Goal: Task Accomplishment & Management: Complete application form

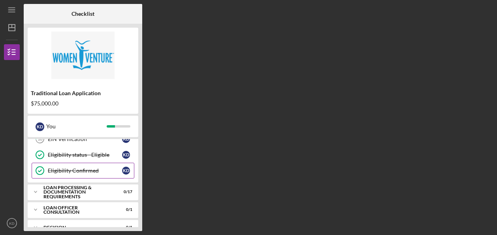
scroll to position [115, 0]
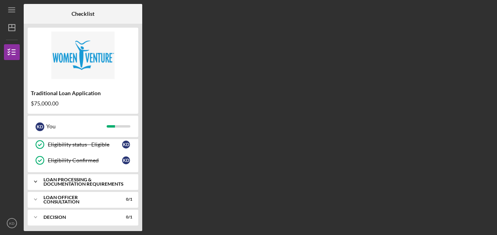
click at [75, 180] on div "Loan Processing & Documentation Requirements" at bounding box center [85, 181] width 85 height 9
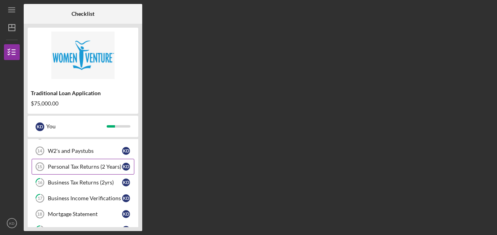
scroll to position [155, 0]
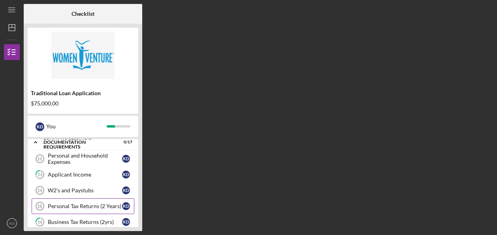
click at [75, 207] on link "Personal Tax Returns (2 Years) 15 Personal Tax Returns (2 Years) K D" at bounding box center [83, 206] width 103 height 16
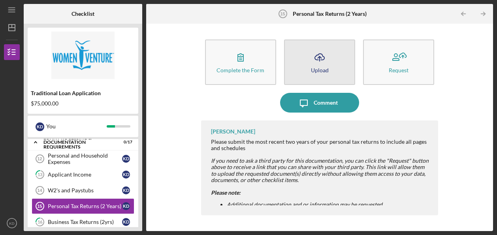
click at [329, 65] on icon "Icon/Upload" at bounding box center [320, 57] width 20 height 20
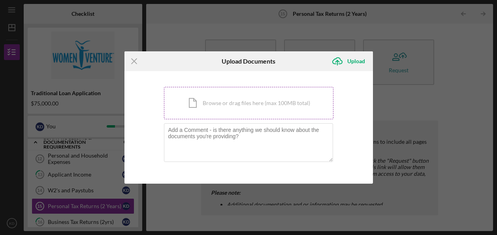
click at [229, 109] on div "Icon/Document Browse or drag files here (max 100MB total) Tap to choose files o…" at bounding box center [248, 103] width 169 height 32
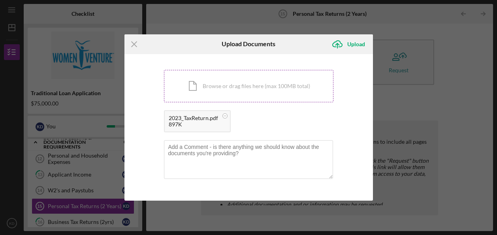
click at [203, 86] on div "Icon/Document Browse or drag files here (max 100MB total) Tap to choose files o…" at bounding box center [248, 86] width 169 height 32
click at [350, 44] on div "Upload" at bounding box center [356, 44] width 18 height 16
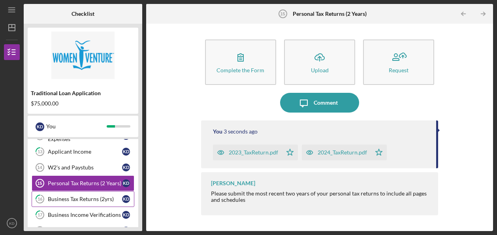
scroll to position [194, 0]
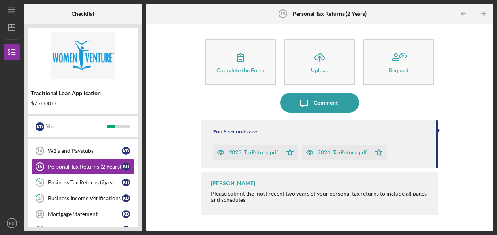
click at [84, 180] on div "Business Tax Returns (2yrs)" at bounding box center [85, 182] width 74 height 6
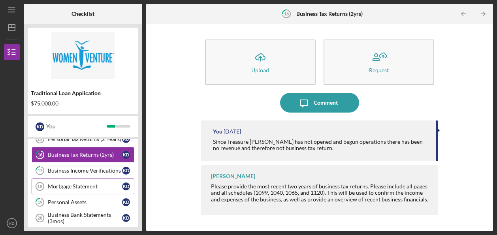
scroll to position [234, 0]
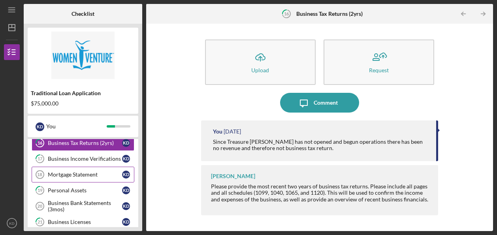
click at [75, 173] on div "Mortgage Statement" at bounding box center [85, 174] width 74 height 6
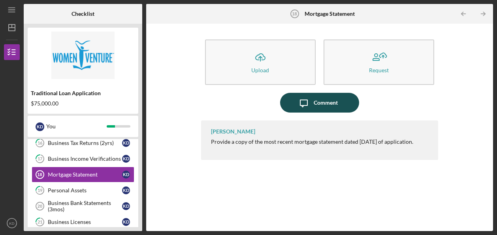
click at [311, 109] on icon "Icon/Message" at bounding box center [304, 103] width 20 height 20
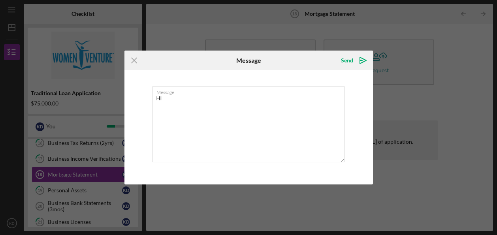
type textarea "H"
click at [133, 59] on icon "Icon/Menu Close" at bounding box center [134, 61] width 20 height 20
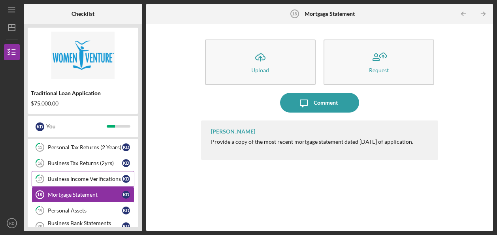
scroll to position [194, 0]
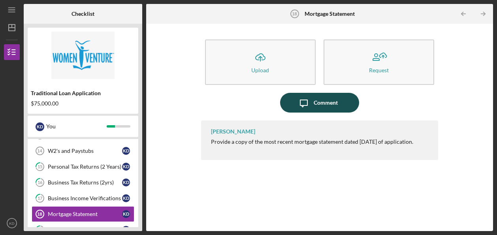
click at [336, 105] on div "Comment" at bounding box center [326, 103] width 24 height 20
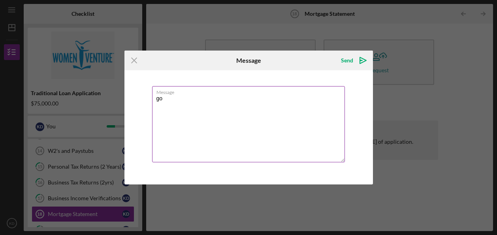
type textarea "g"
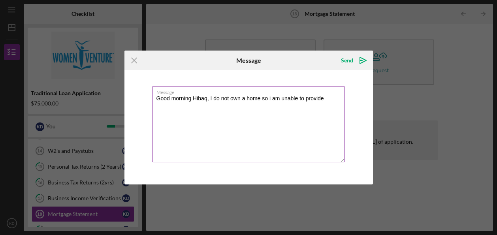
click at [269, 100] on textarea "Good morning Hibaq, I do not own a home so i am unable to provide" at bounding box center [248, 124] width 193 height 76
click at [324, 99] on textarea "Good morning Hibaq, I do not own a home so I am unable to provide" at bounding box center [248, 124] width 193 height 76
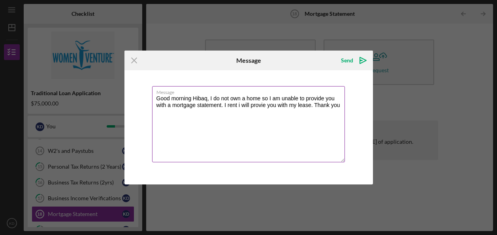
click at [239, 105] on textarea "Good morning Hibaq, I do not own a home so I am unable to provide you with a mo…" at bounding box center [248, 124] width 193 height 76
click at [258, 107] on textarea "Good morning Hibaq, I do not own a home so I am unable to provide you with a mo…" at bounding box center [248, 124] width 193 height 76
click at [303, 117] on textarea "Good morning Hibaq, I do not own a home so I am unable to provide you with a mo…" at bounding box center [248, 124] width 193 height 76
click at [219, 128] on textarea "Good morning Hibaq, I do not own a home so I am unable to provide you with a mo…" at bounding box center [248, 124] width 193 height 76
click at [237, 106] on textarea "Good morning Hibaq, I do not own a home so I am unable to provide you with a mo…" at bounding box center [248, 124] width 193 height 76
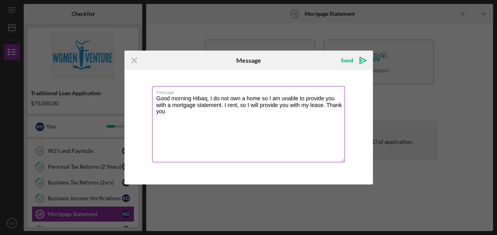
click at [223, 136] on textarea "Good morning Hibaq, I do not own a home so I am unable to provide you with a mo…" at bounding box center [248, 124] width 193 height 76
click at [246, 105] on textarea "Good morning Hibaq, I do not own a home so I am unable to provide you with a mo…" at bounding box center [248, 124] width 193 height 76
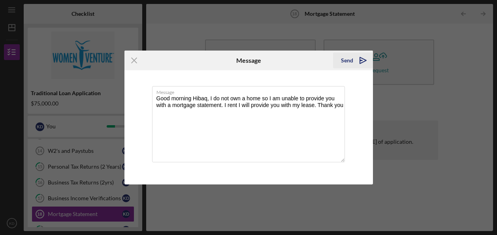
type textarea "Good morning Hibaq, I do not own a home so I am unable to provide you with a mo…"
click at [354, 62] on icon "Icon/icon-invite-send" at bounding box center [363, 61] width 20 height 20
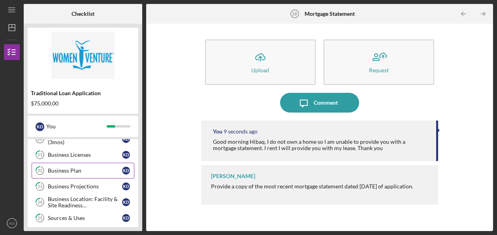
scroll to position [313, 0]
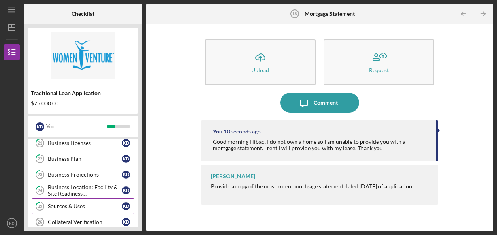
click at [84, 203] on div "Sources & Uses" at bounding box center [85, 206] width 74 height 6
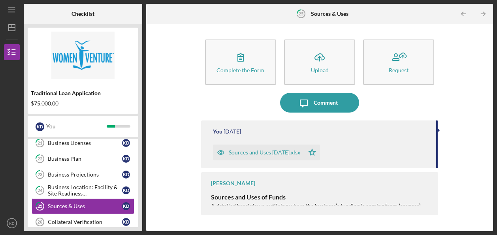
click at [260, 152] on div "Sources and Uses [DATE].xlsx" at bounding box center [264, 152] width 71 height 6
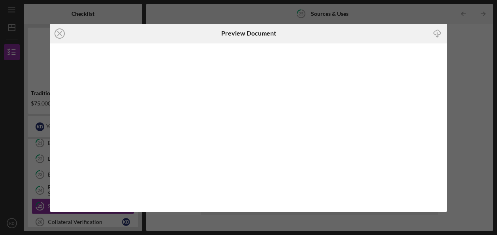
click at [147, 11] on div "Icon/Close Preview Document Icon/Download" at bounding box center [248, 117] width 497 height 235
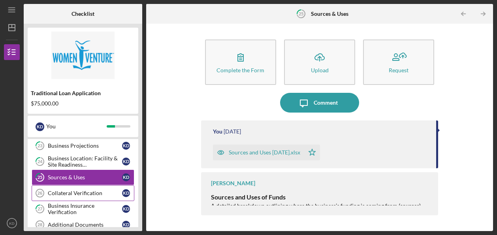
scroll to position [352, 0]
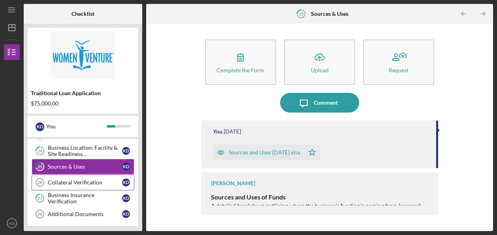
click at [90, 179] on div "Collateral Verification" at bounding box center [85, 182] width 74 height 6
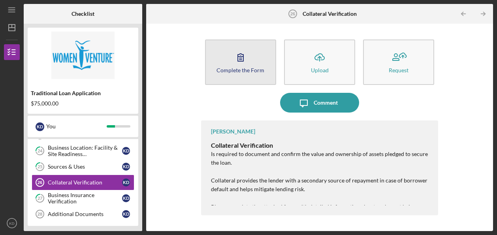
click at [241, 72] on div "Complete the Form" at bounding box center [240, 70] width 48 height 6
